Goal: Task Accomplishment & Management: Complete application form

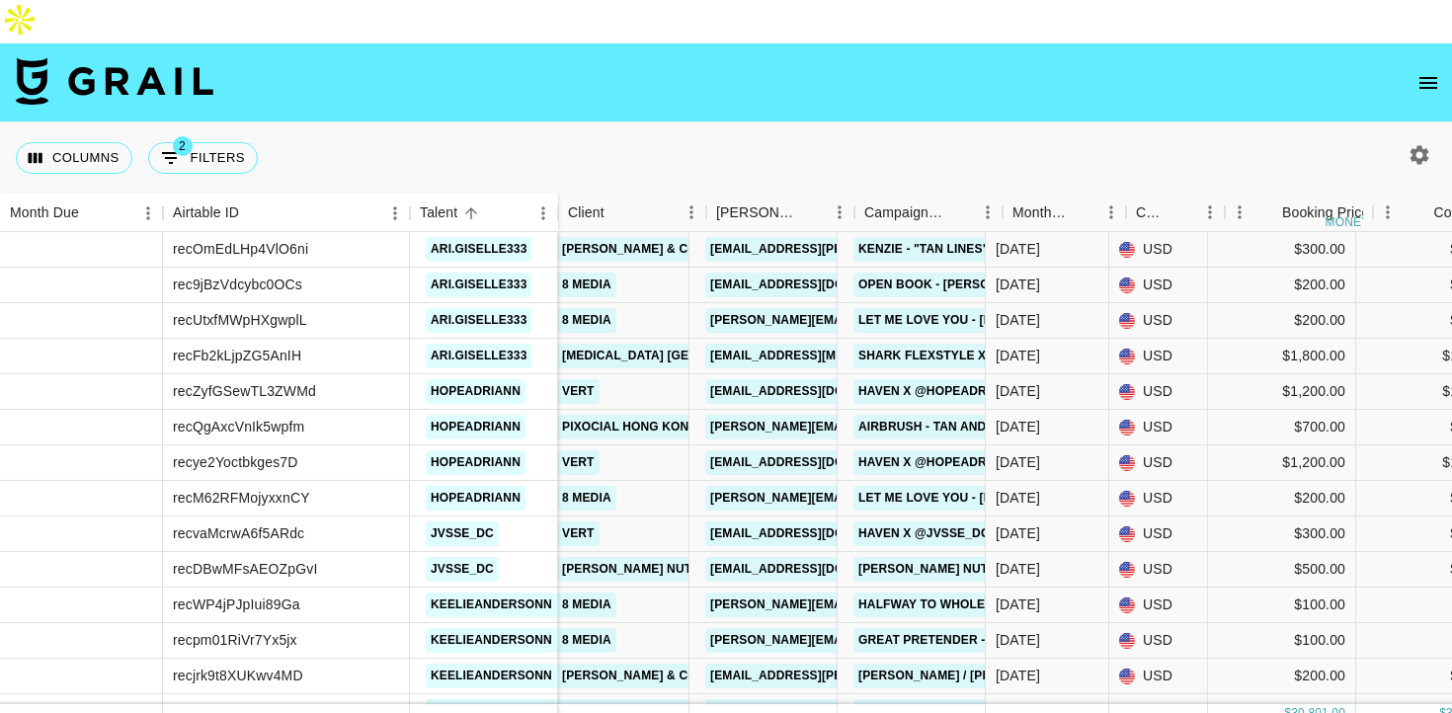
scroll to position [1893, 0]
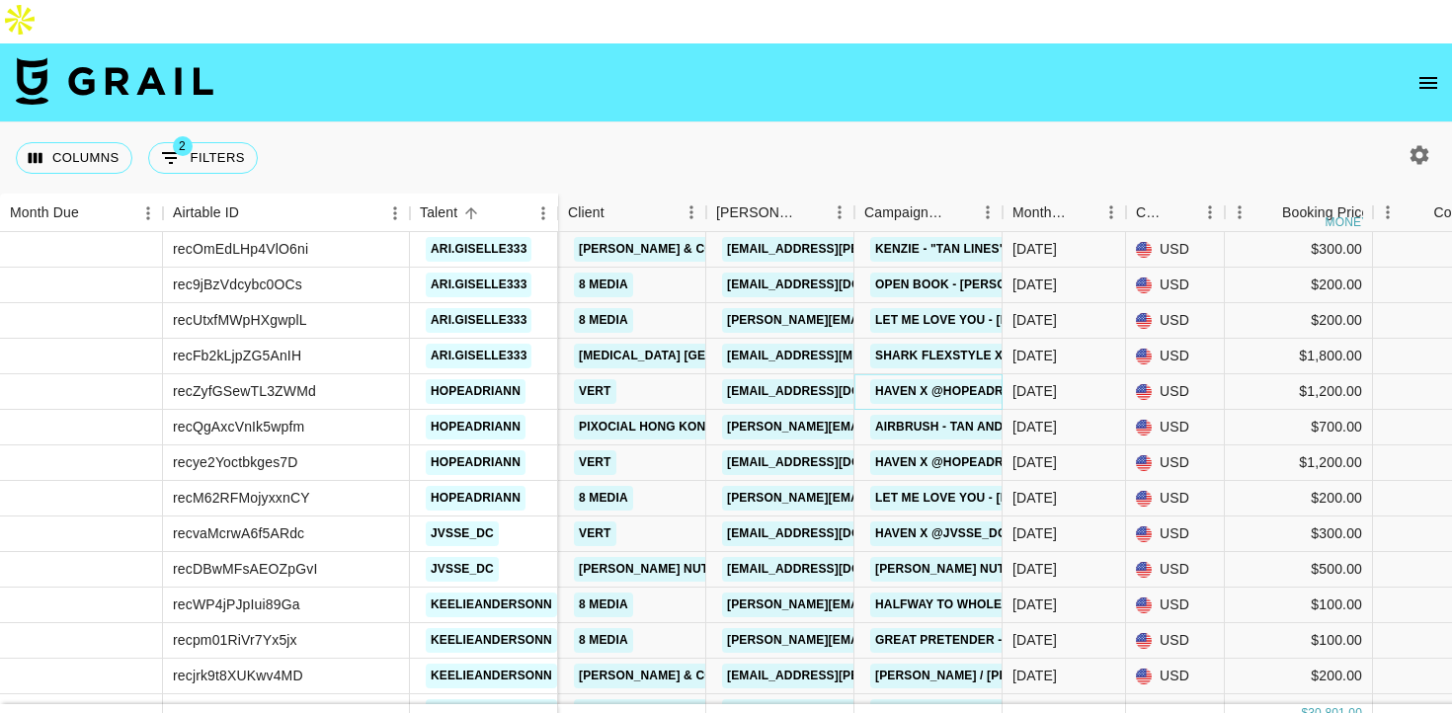
click at [918, 379] on link "Haven x @hopeadriann 1" at bounding box center [959, 391] width 178 height 25
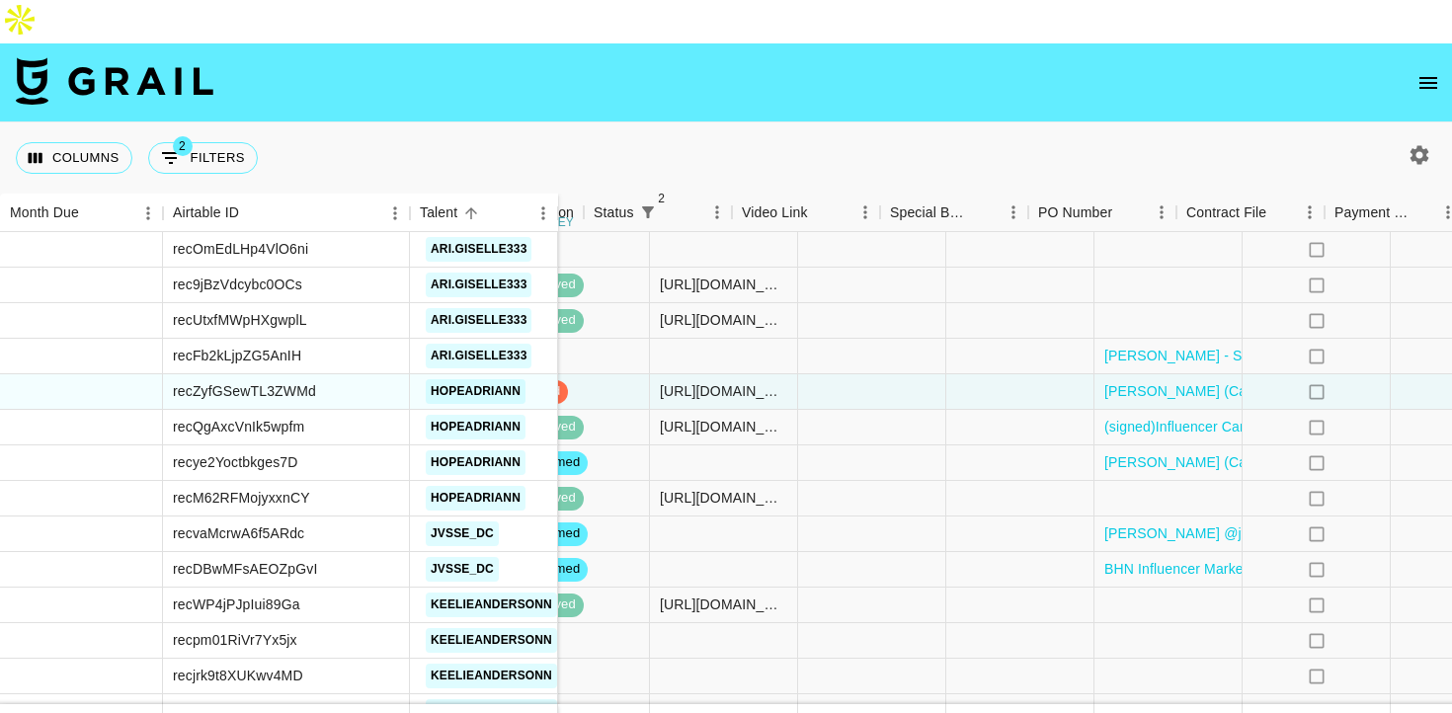
scroll to position [1893, 1334]
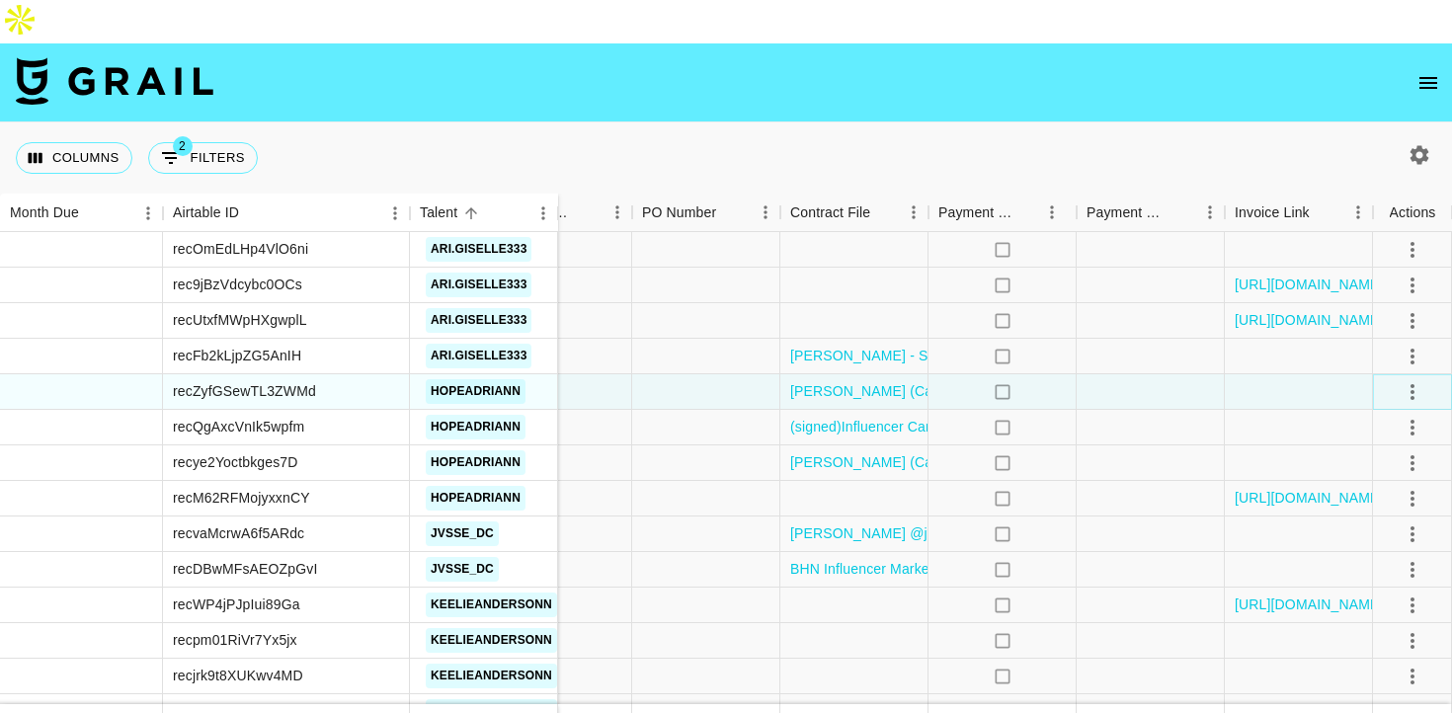
click at [1408, 380] on icon "select merge strategy" at bounding box center [1413, 392] width 24 height 24
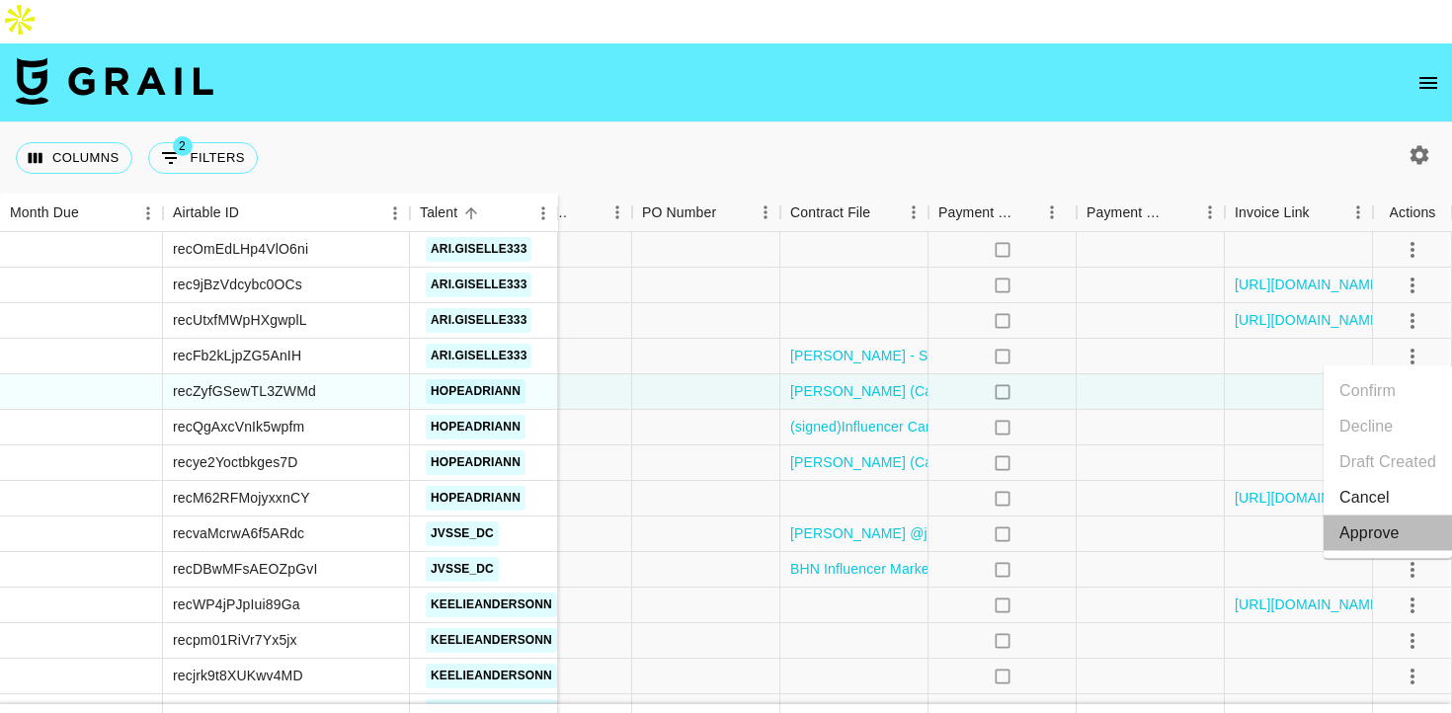
click at [1363, 534] on div "Approve" at bounding box center [1370, 534] width 60 height 24
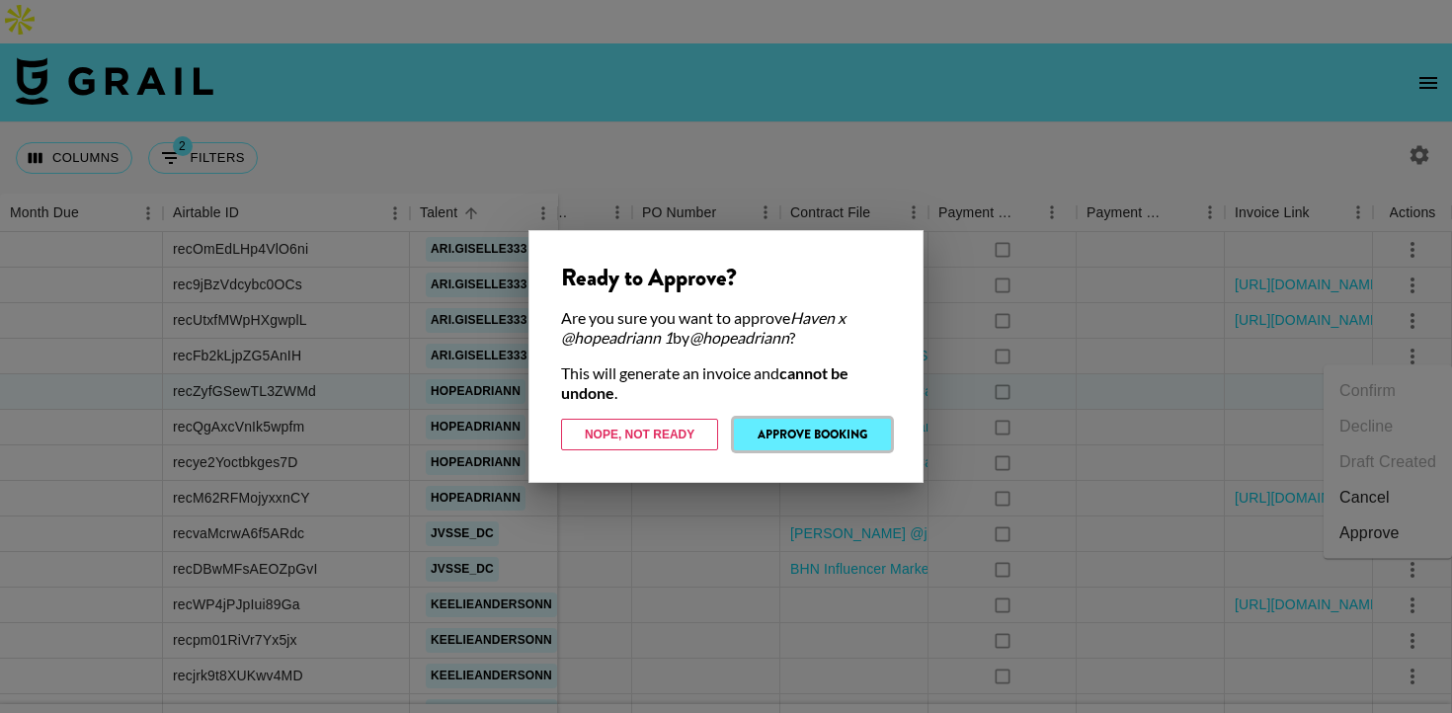
click at [792, 426] on button "Approve Booking" at bounding box center [812, 435] width 157 height 32
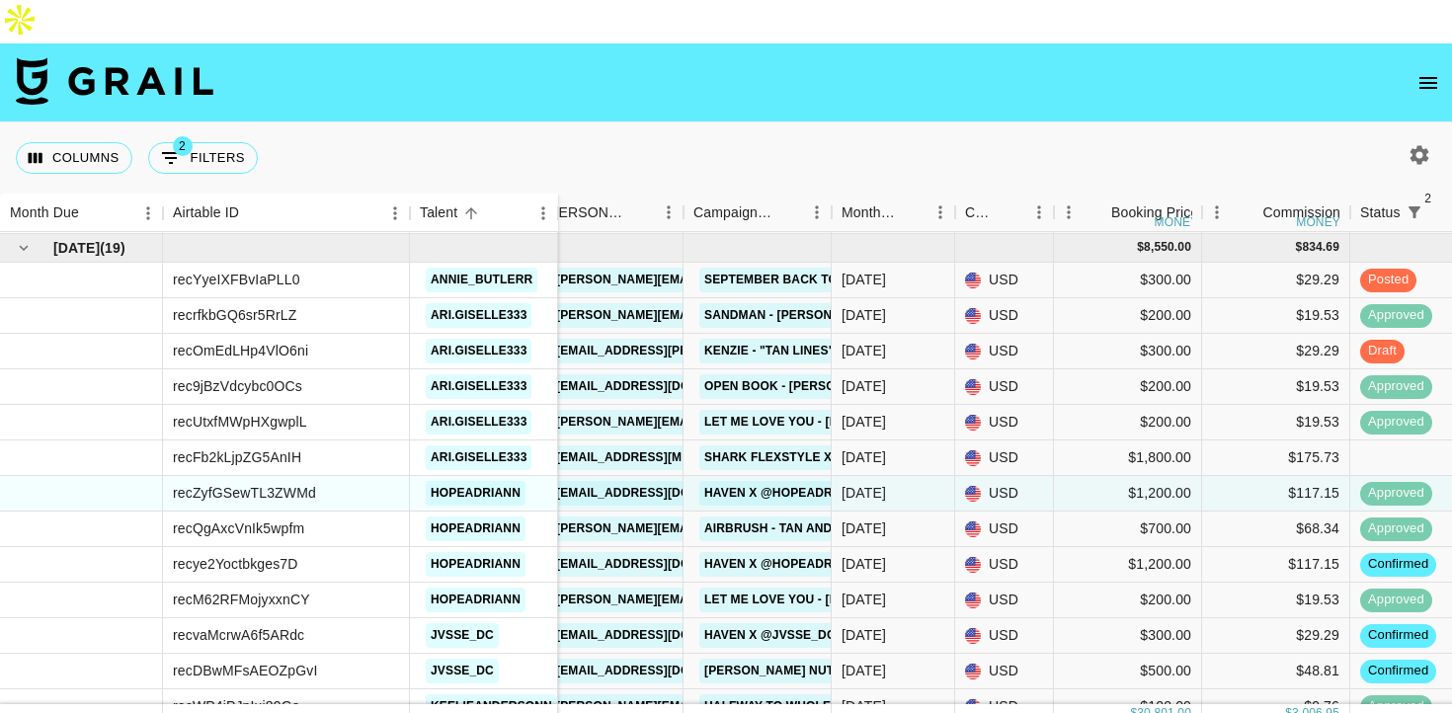
scroll to position [1790, 171]
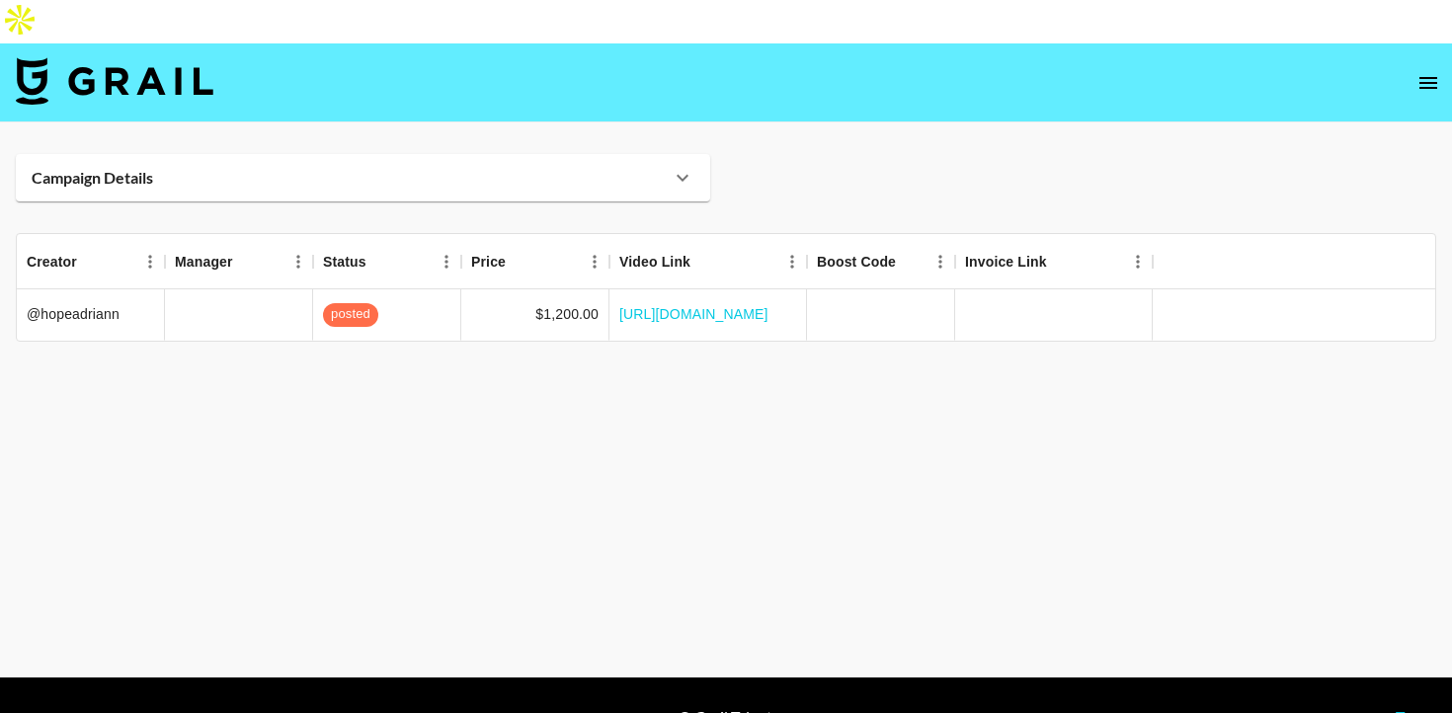
click at [679, 166] on icon at bounding box center [683, 178] width 24 height 24
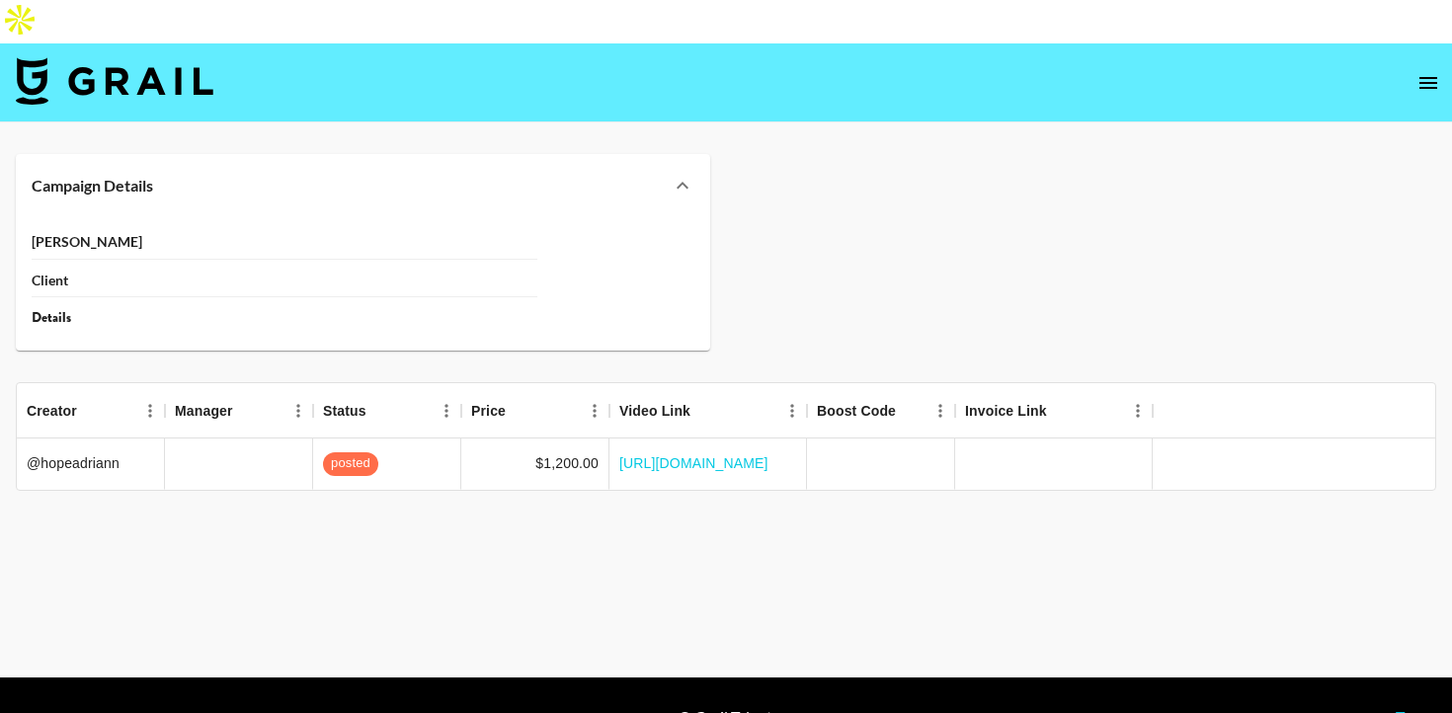
click at [689, 174] on icon at bounding box center [683, 186] width 24 height 24
drag, startPoint x: 687, startPoint y: 132, endPoint x: 663, endPoint y: 208, distance: 79.7
click at [687, 174] on icon at bounding box center [683, 186] width 24 height 24
click at [761, 163] on div "Campaign Details Booker Client Details" at bounding box center [726, 252] width 1421 height 197
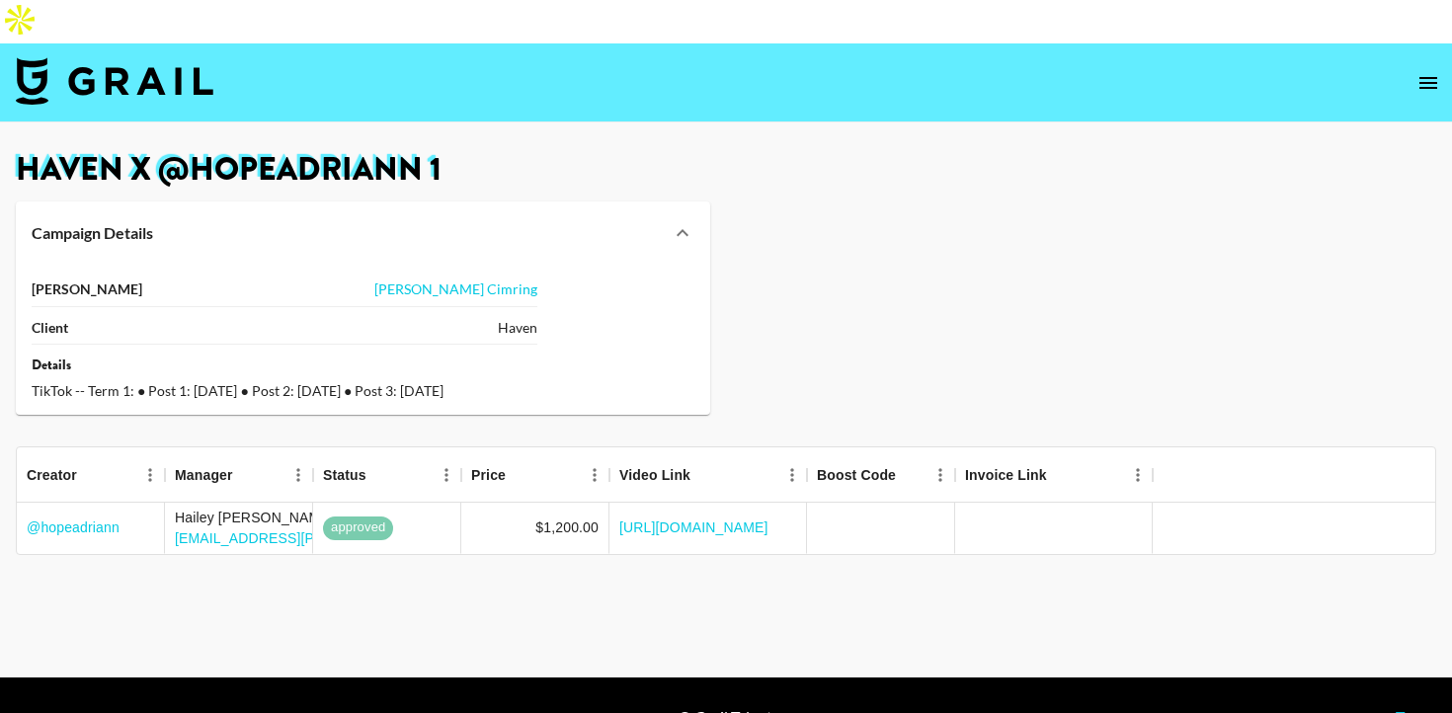
click at [1422, 71] on icon "open drawer" at bounding box center [1429, 83] width 24 height 24
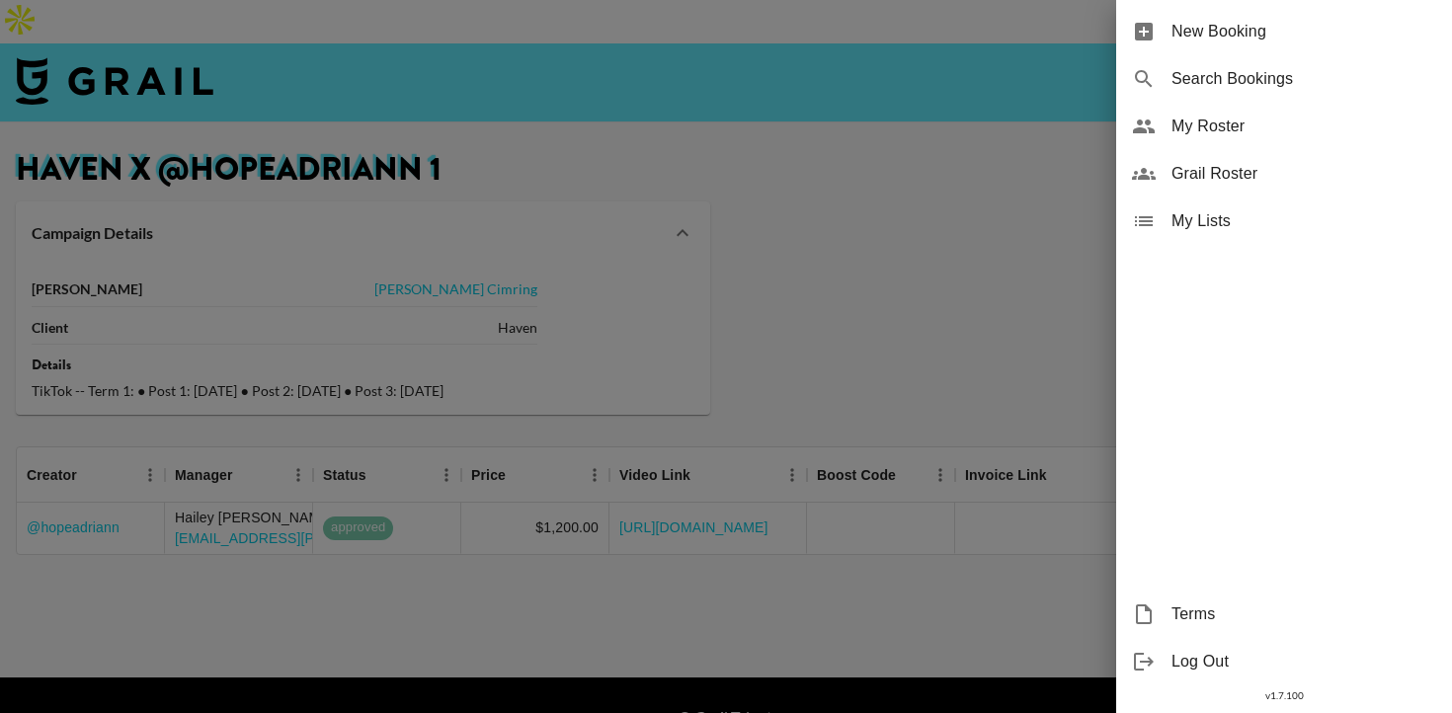
click at [1261, 21] on span "New Booking" at bounding box center [1304, 32] width 265 height 24
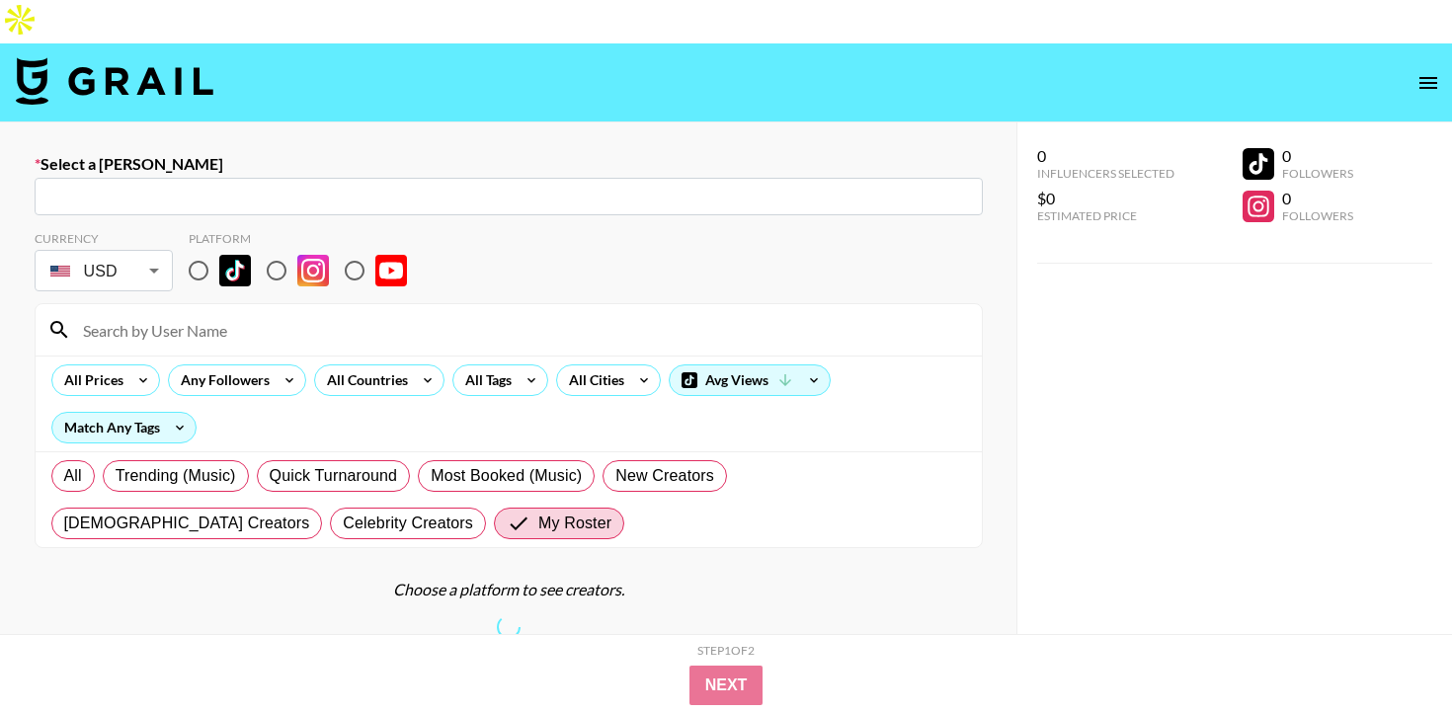
click at [625, 178] on div "​" at bounding box center [509, 197] width 948 height 38
click at [628, 186] on input "text" at bounding box center [508, 197] width 925 height 23
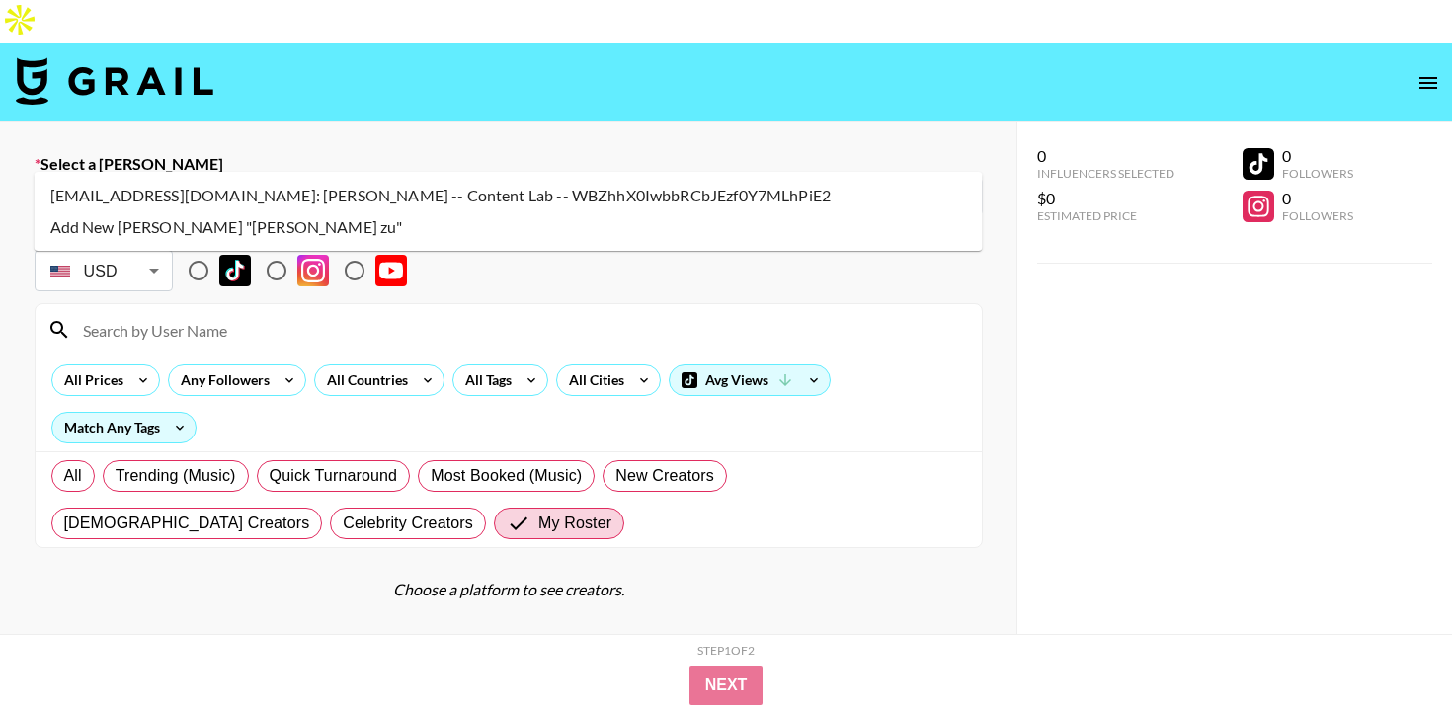
click at [660, 194] on li "nick@contentlab.xyz: Nick Zufan -- Content Lab -- WBZhhX0IwbbRCbJEzf0Y7MLhPiE2" at bounding box center [509, 196] width 948 height 32
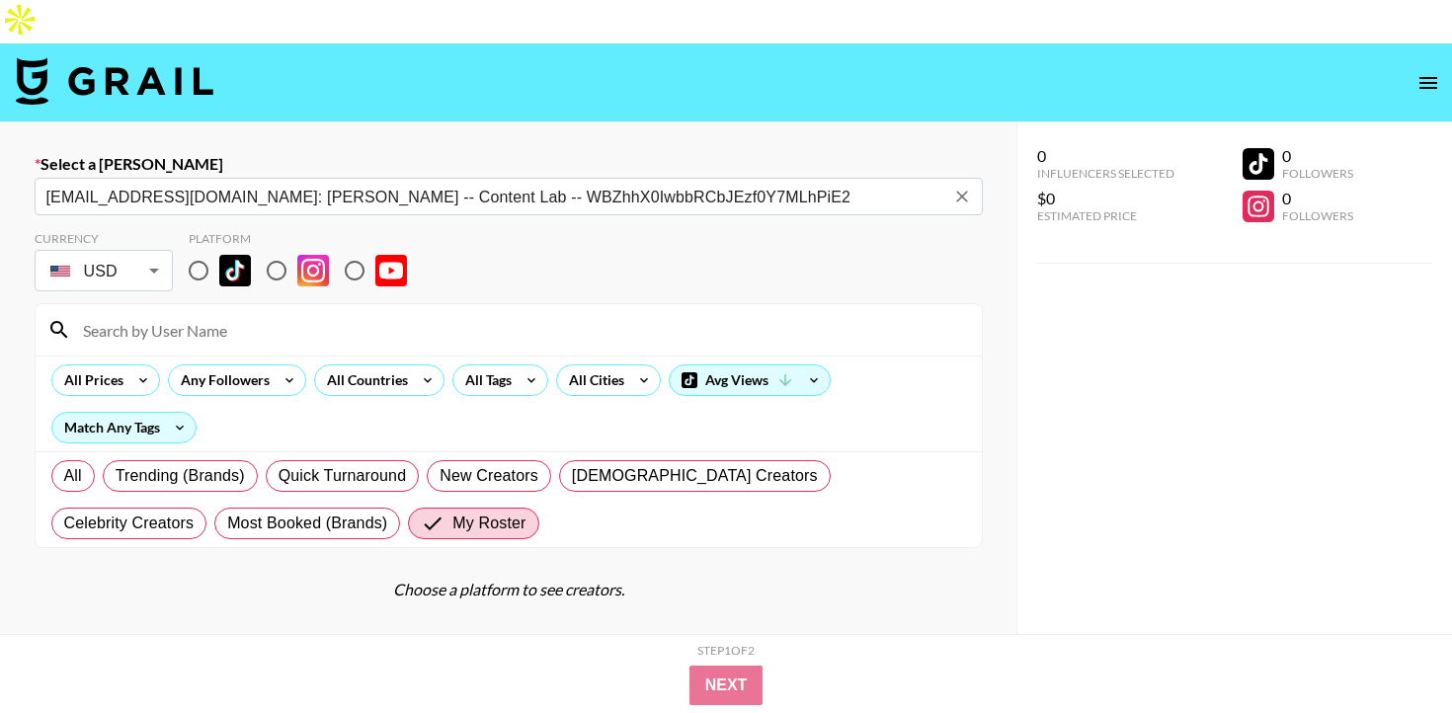
type input "nick@contentlab.xyz: Nick Zufan -- Content Lab -- WBZhhX0IwbbRCbJEzf0Y7MLhPiE2"
click at [214, 250] on input "radio" at bounding box center [198, 270] width 41 height 41
radio input "true"
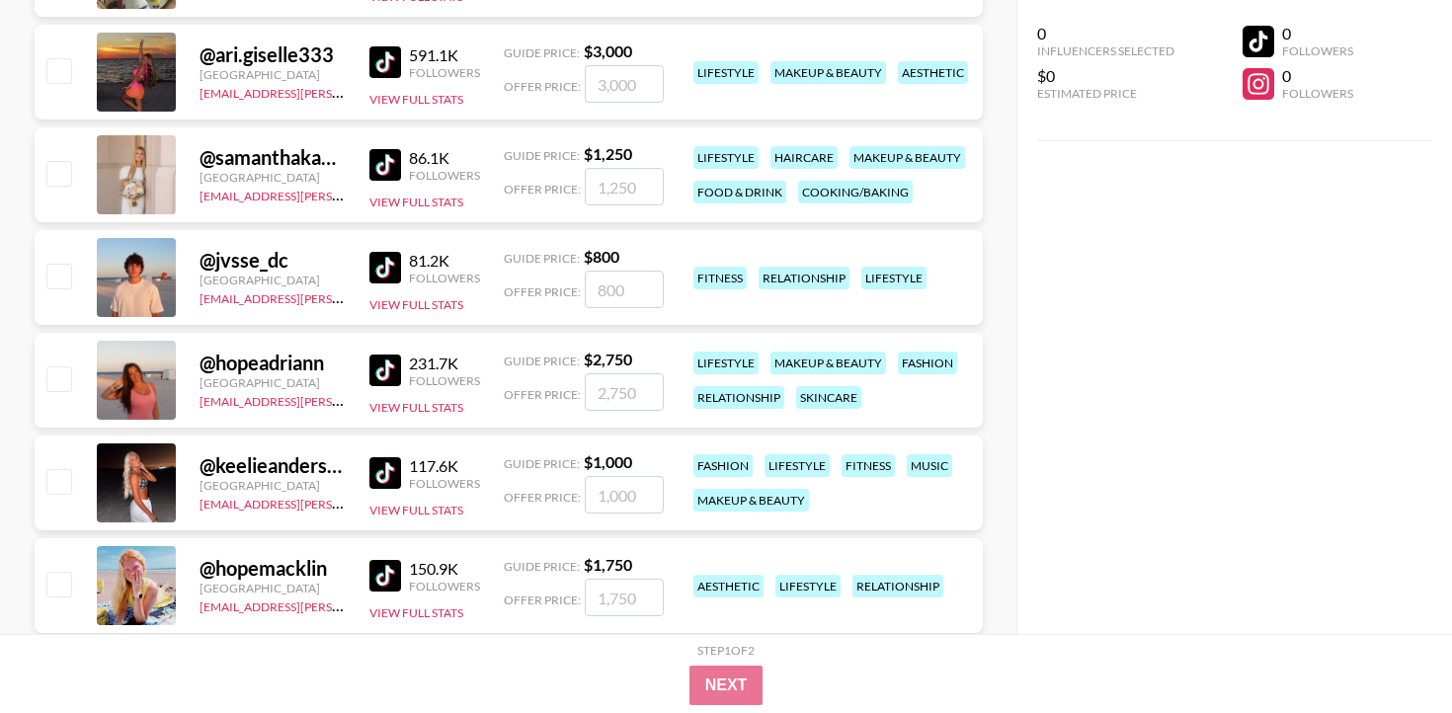
scroll to position [653, 0]
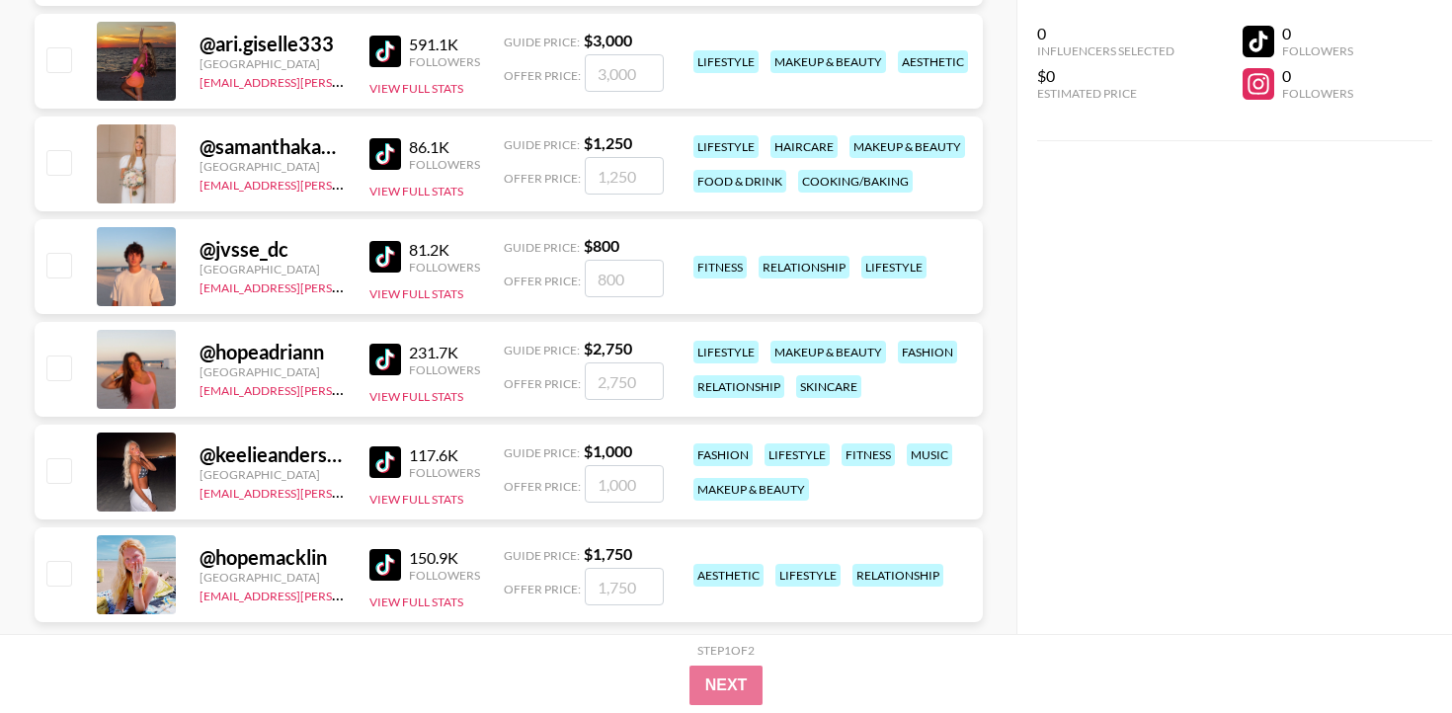
click at [601, 465] on input "number" at bounding box center [624, 484] width 79 height 38
checkbox input "true"
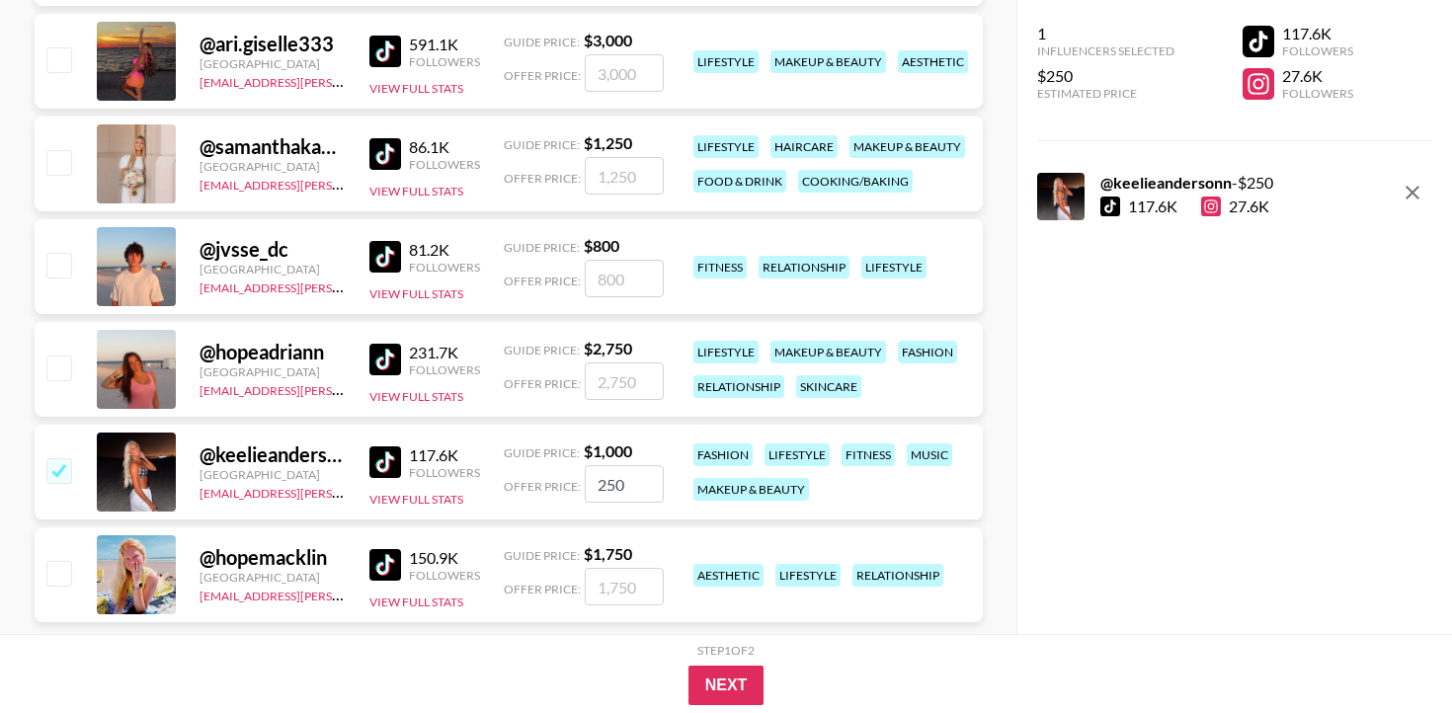
type input "250"
click at [621, 568] on input "number" at bounding box center [624, 587] width 79 height 38
checkbox input "true"
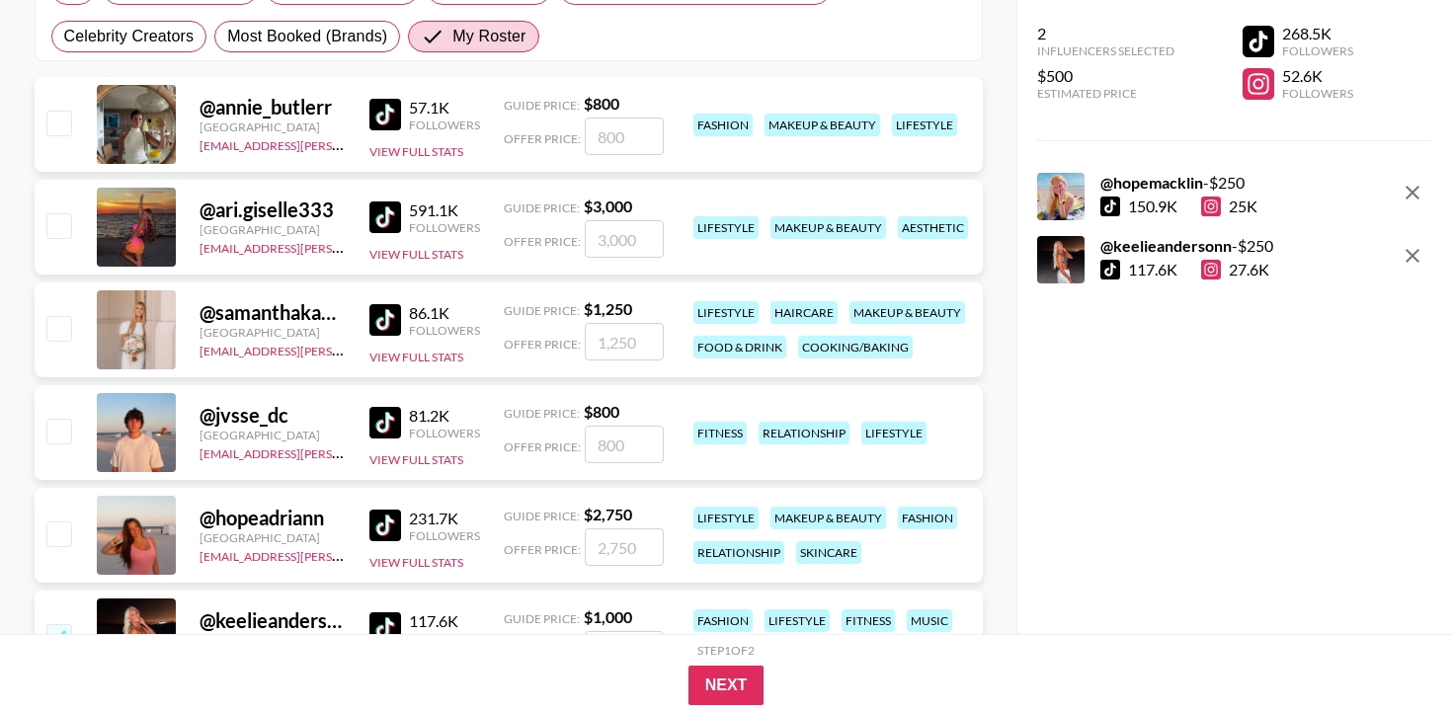
scroll to position [481, 0]
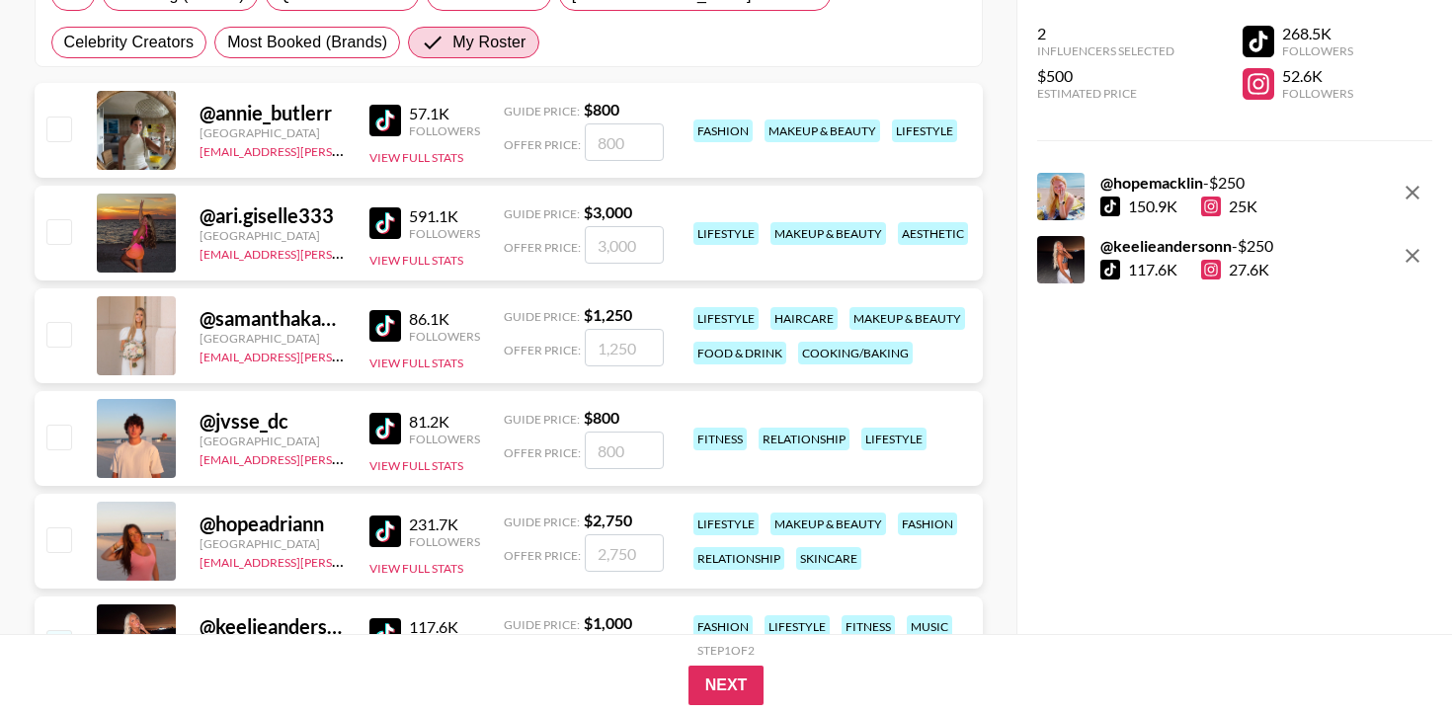
type input "250"
click at [613, 329] on input "number" at bounding box center [624, 348] width 79 height 38
checkbox input "true"
type input "250"
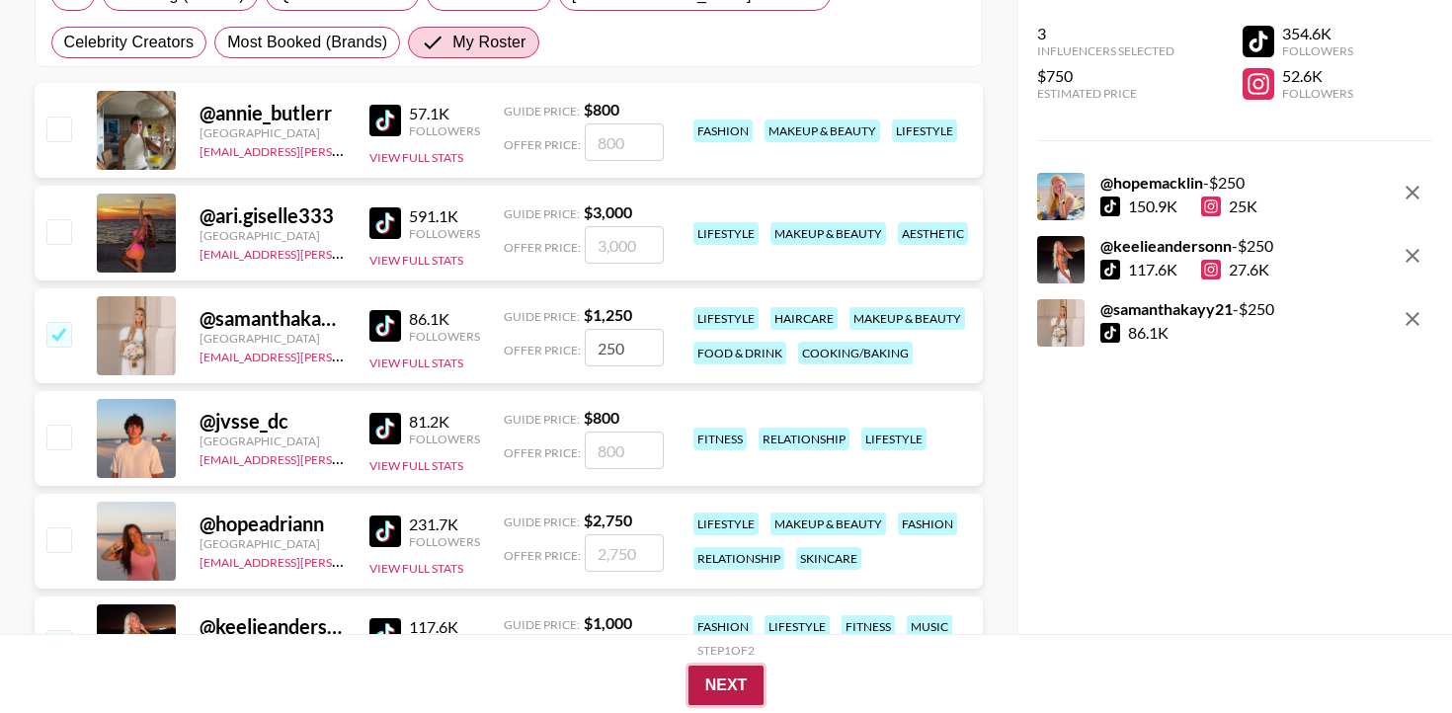
click at [725, 682] on button "Next" at bounding box center [727, 686] width 76 height 40
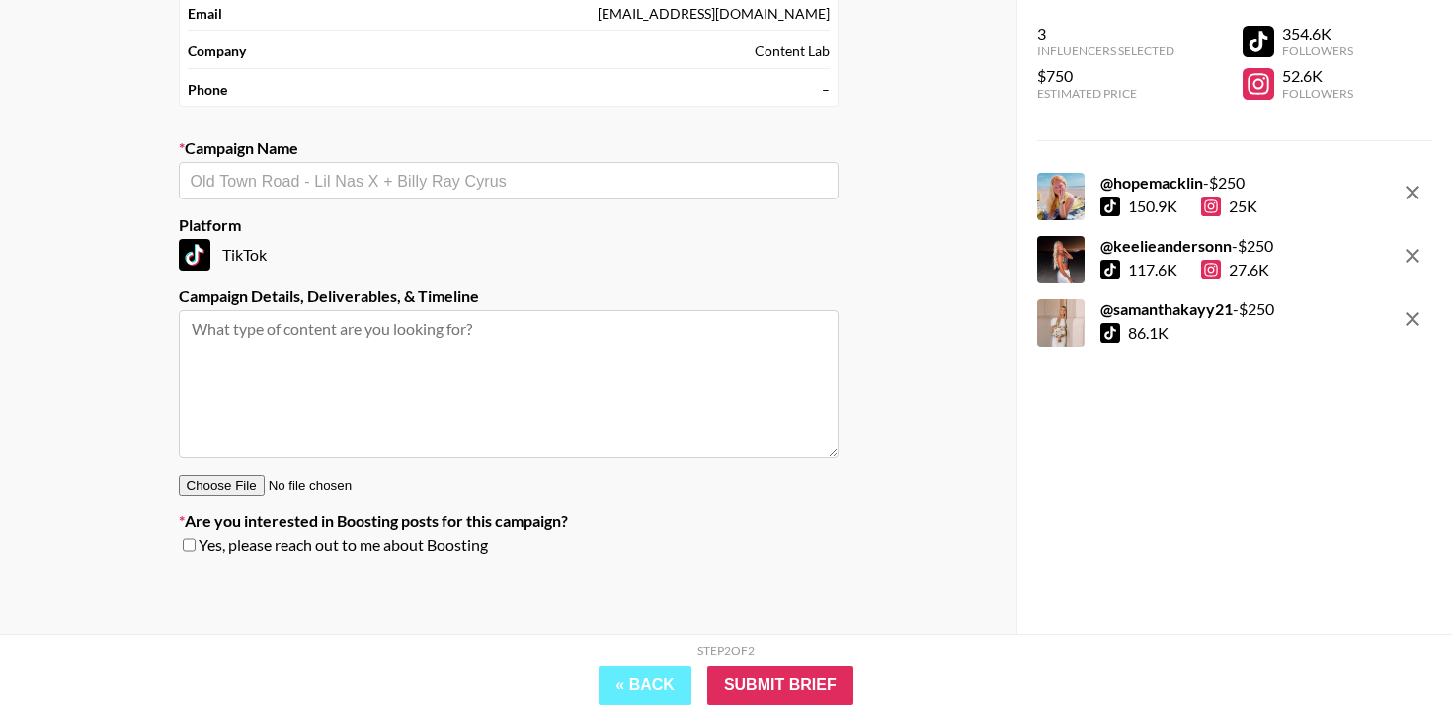
scroll to position [182, 0]
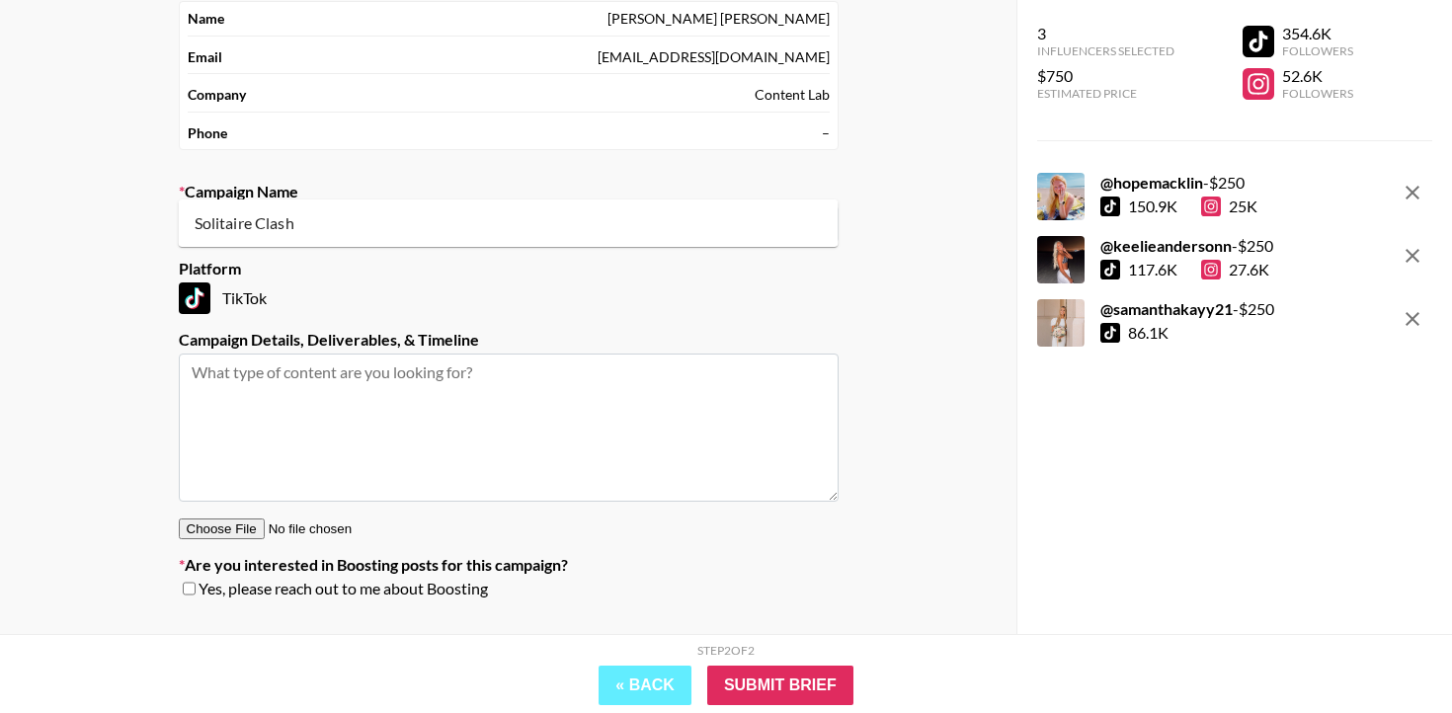
click at [510, 213] on input "text" at bounding box center [509, 224] width 636 height 23
click at [697, 219] on li "Add New Campaign: "Hypic UGC"" at bounding box center [509, 223] width 660 height 32
type input "Hypic UGC"
click at [750, 357] on textarea at bounding box center [509, 428] width 660 height 148
paste textarea "Deliverables: 1x UGC Video UGC videos will NOT be posted on creator's profile 3…"
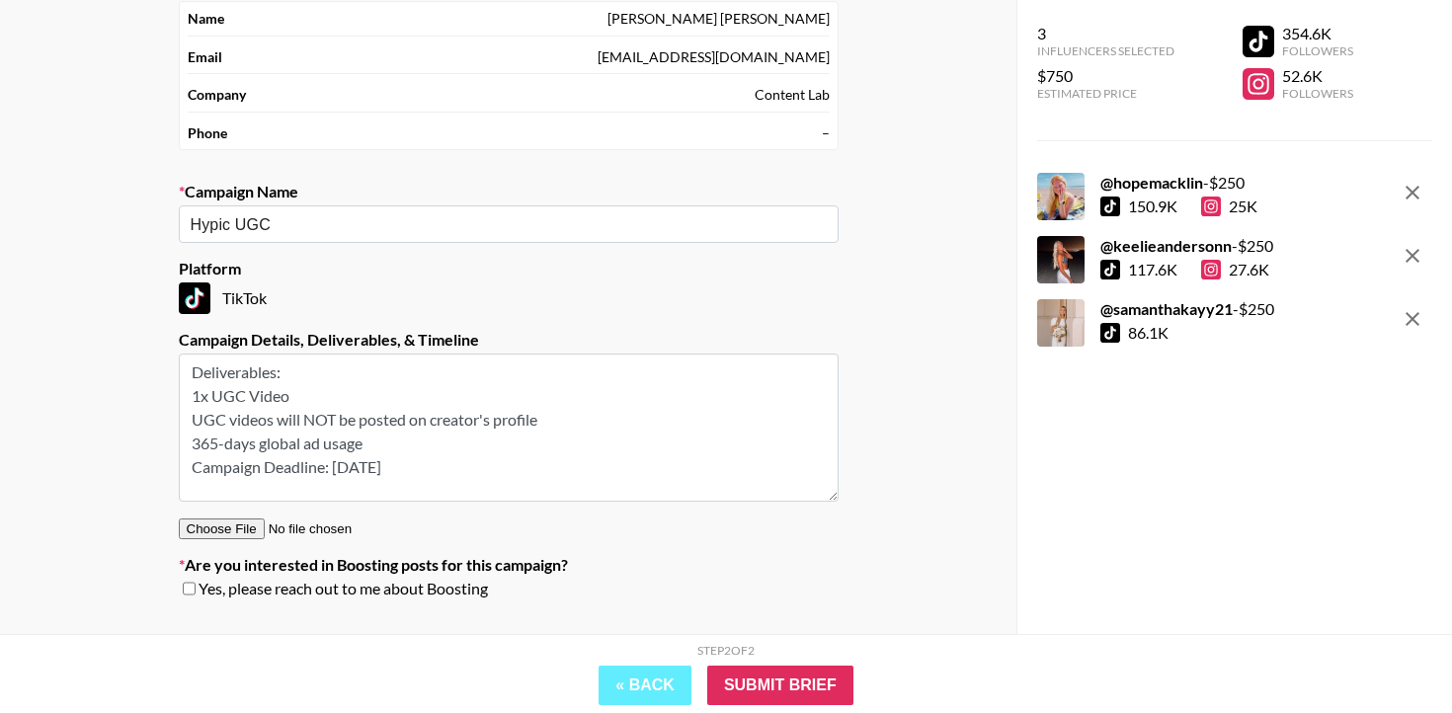
click at [191, 356] on textarea "Deliverables: 1x UGC Video UGC videos will NOT be posted on creator's profile 3…" at bounding box center [509, 428] width 660 height 148
click at [198, 378] on textarea "Deliverables: - 1x UGC Video UGC videos will NOT be posted on creator's profile…" at bounding box center [509, 428] width 660 height 148
click at [190, 376] on textarea "Deliverables: - 1x UGC Video UGC videos will NOT be posted on creator's profile…" at bounding box center [509, 428] width 660 height 148
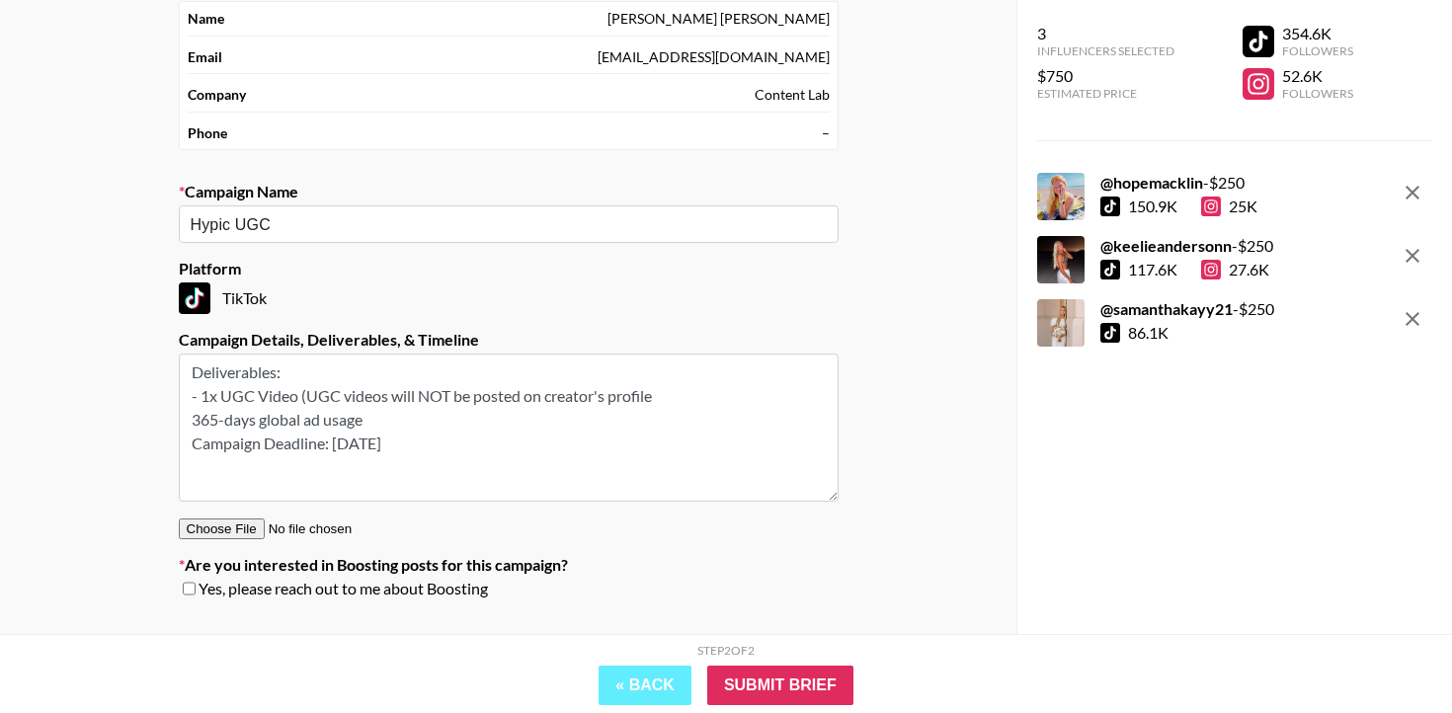
click at [658, 354] on textarea "Deliverables: - 1x UGC Video (UGC videos will NOT be posted on creator's profil…" at bounding box center [509, 428] width 660 height 148
click at [190, 375] on textarea "Deliverables: - 1x UGC Video (UGC videos will NOT be posted on creator's profil…" at bounding box center [509, 428] width 660 height 148
click at [194, 401] on textarea "Deliverables: - 1x UGC Video (UGC videos will NOT be posted on creator's profil…" at bounding box center [509, 428] width 660 height 148
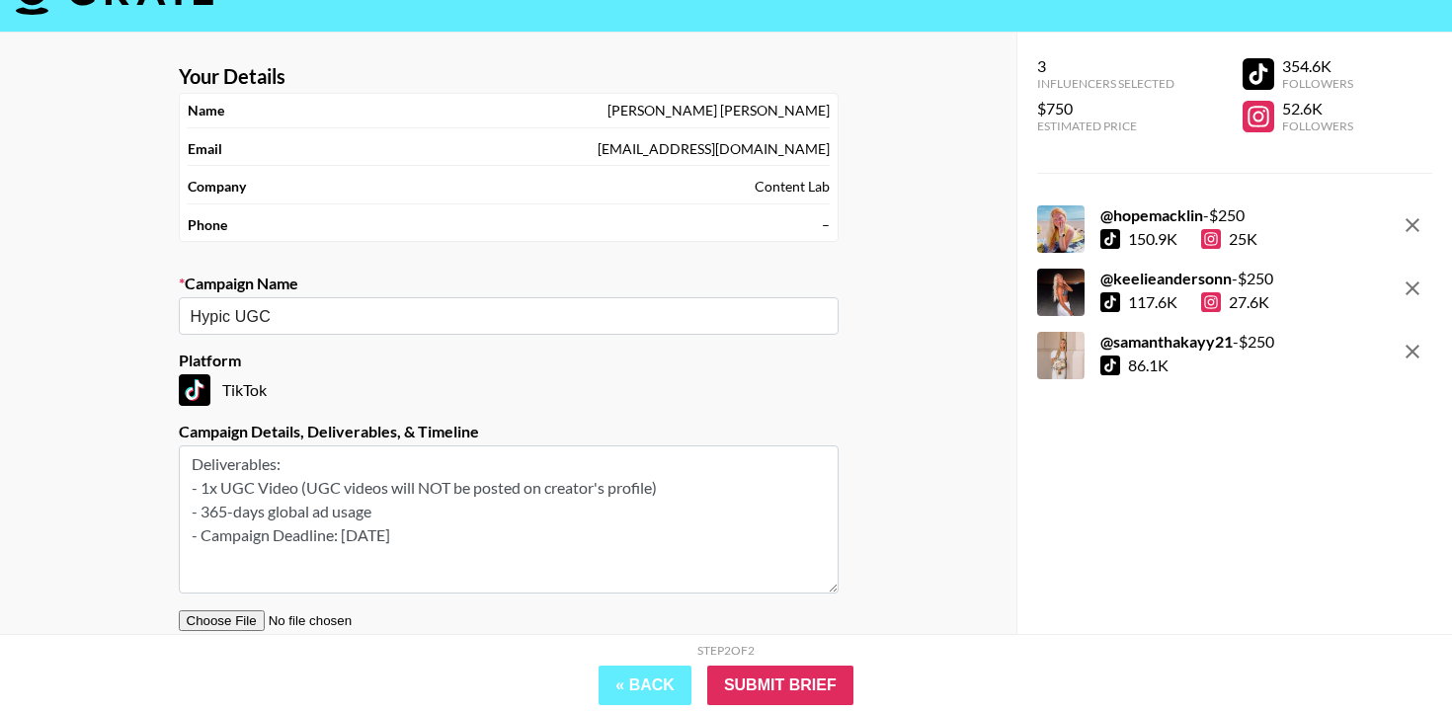
scroll to position [76, 0]
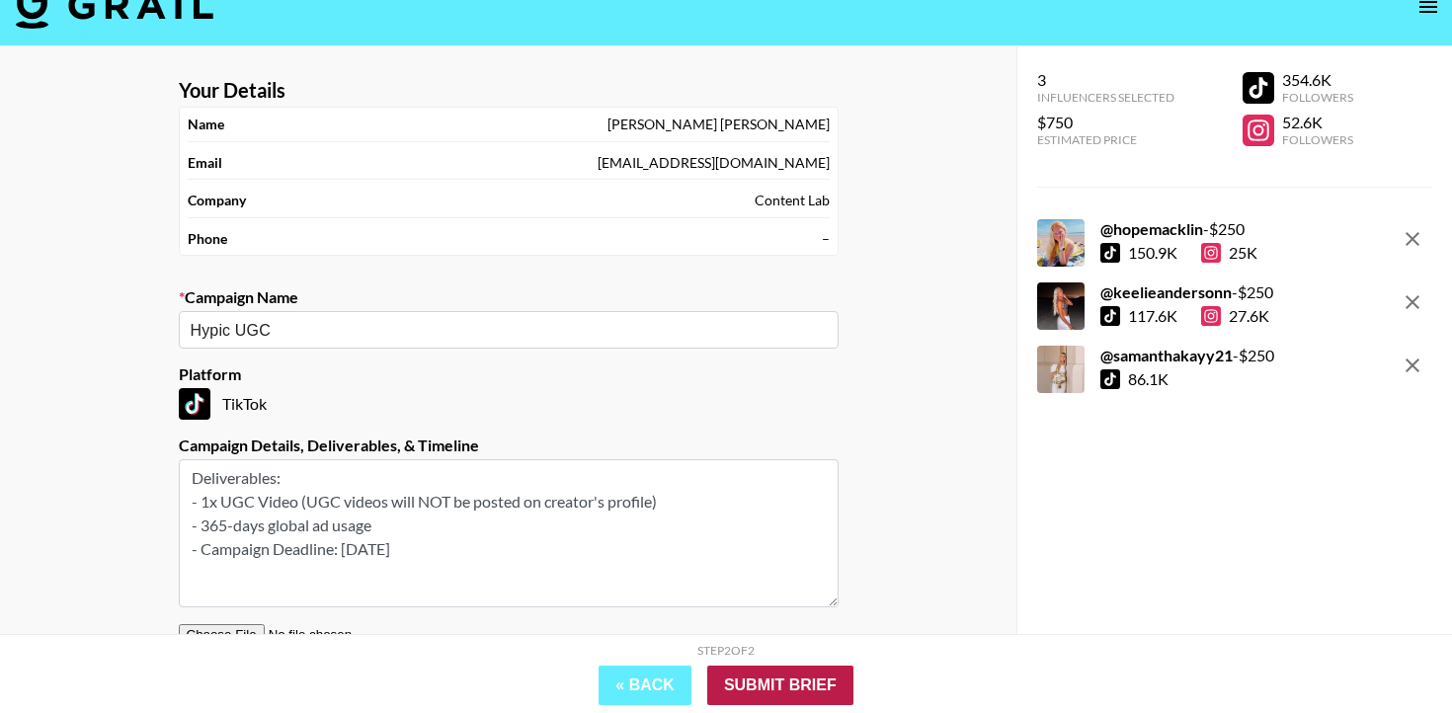
type textarea "Deliverables: - 1x UGC Video (UGC videos will NOT be posted on creator's profil…"
click at [809, 686] on input "Submit Brief" at bounding box center [780, 686] width 146 height 40
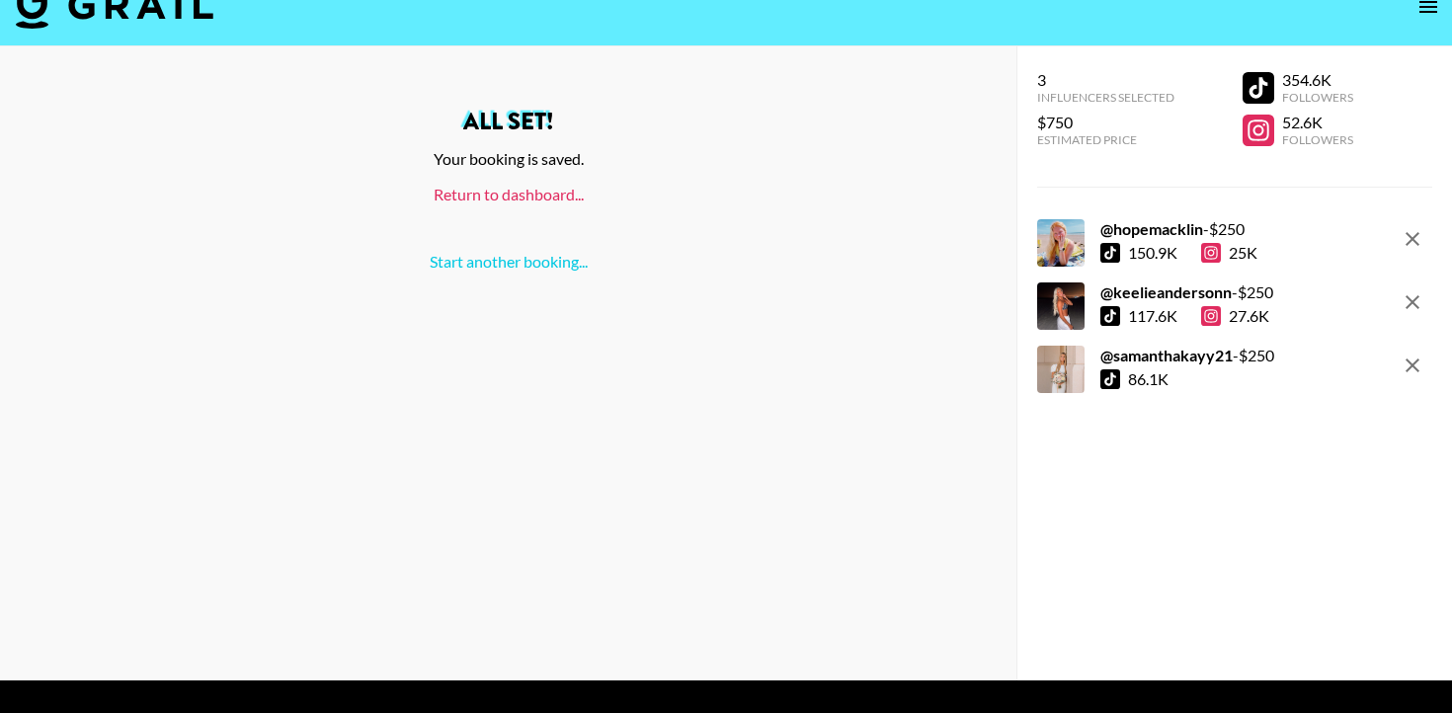
click at [566, 185] on link "Return to dashboard..." at bounding box center [509, 194] width 150 height 19
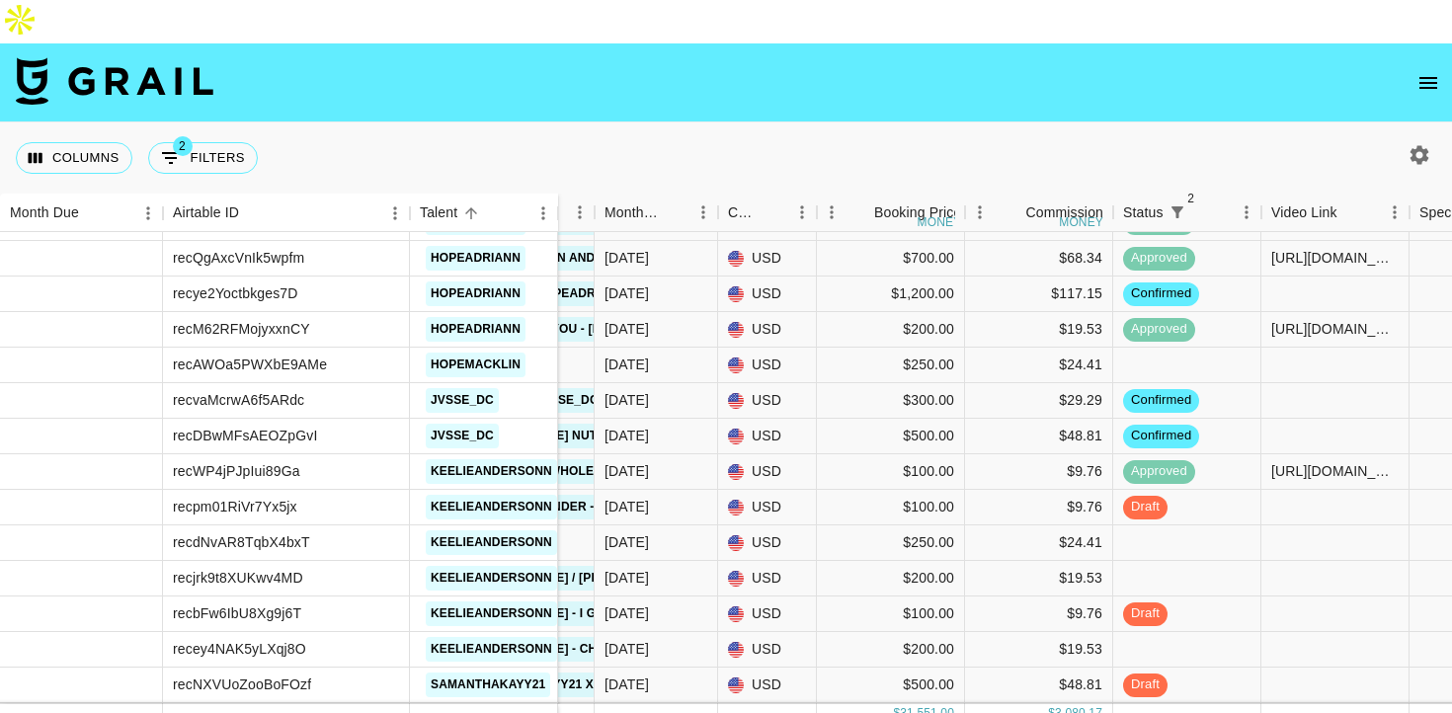
scroll to position [2058, 408]
